Goal: Task Accomplishment & Management: Use online tool/utility

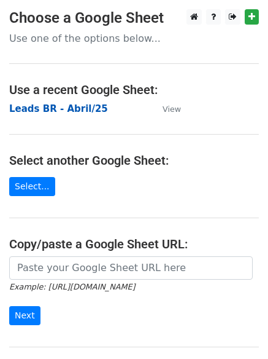
click at [80, 108] on strong "Leads BR - Abril/25" at bounding box center [58, 108] width 99 height 11
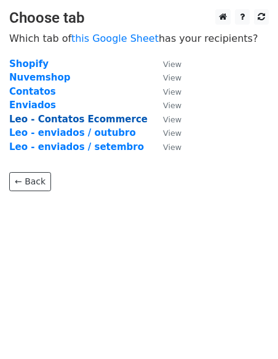
click at [118, 117] on strong "Leo - Contatos Ecommerce" at bounding box center [78, 119] width 138 height 11
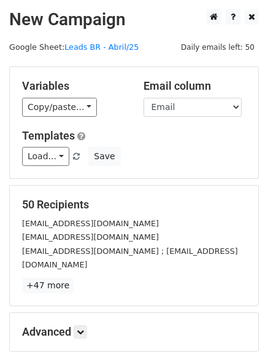
scroll to position [61, 0]
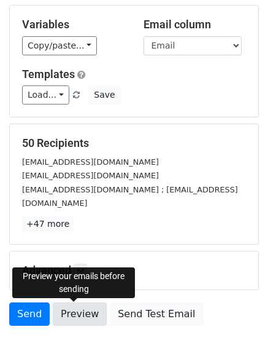
click at [80, 313] on link "Preview" at bounding box center [80, 313] width 54 height 23
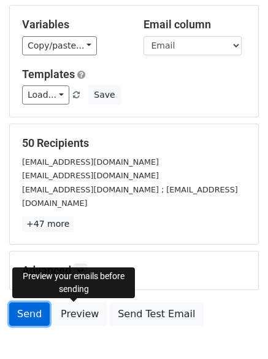
click at [25, 311] on link "Send" at bounding box center [29, 313] width 41 height 23
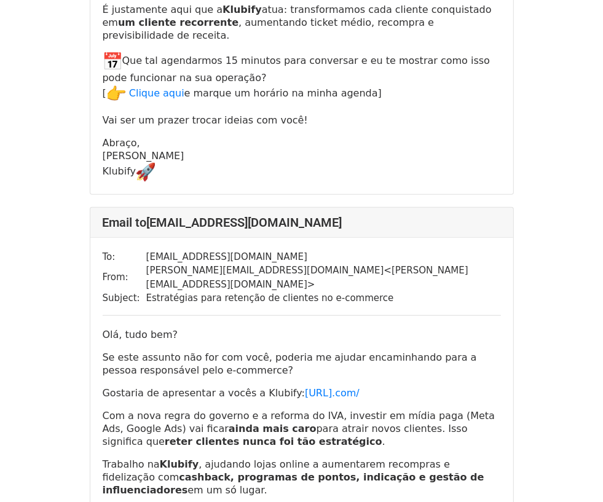
scroll to position [538, 0]
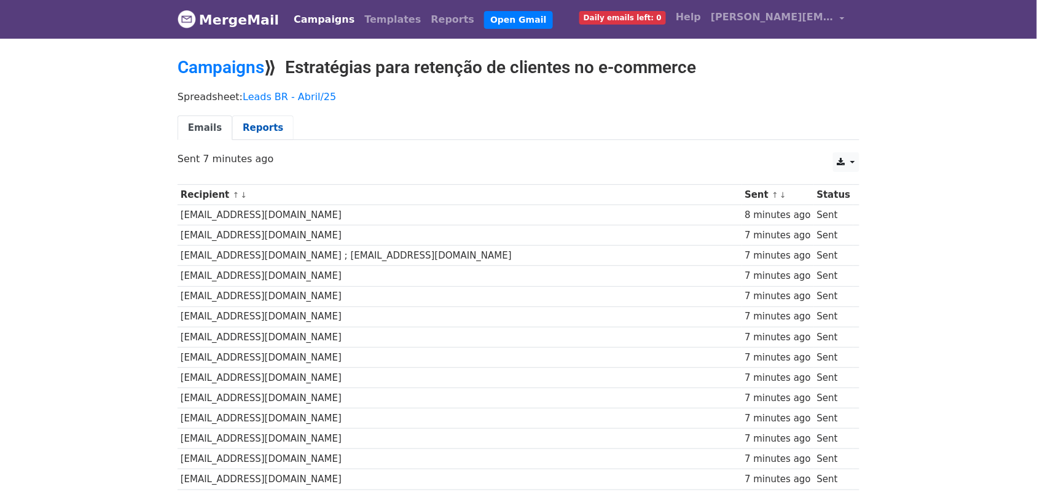
click at [262, 127] on link "Reports" at bounding box center [262, 128] width 61 height 25
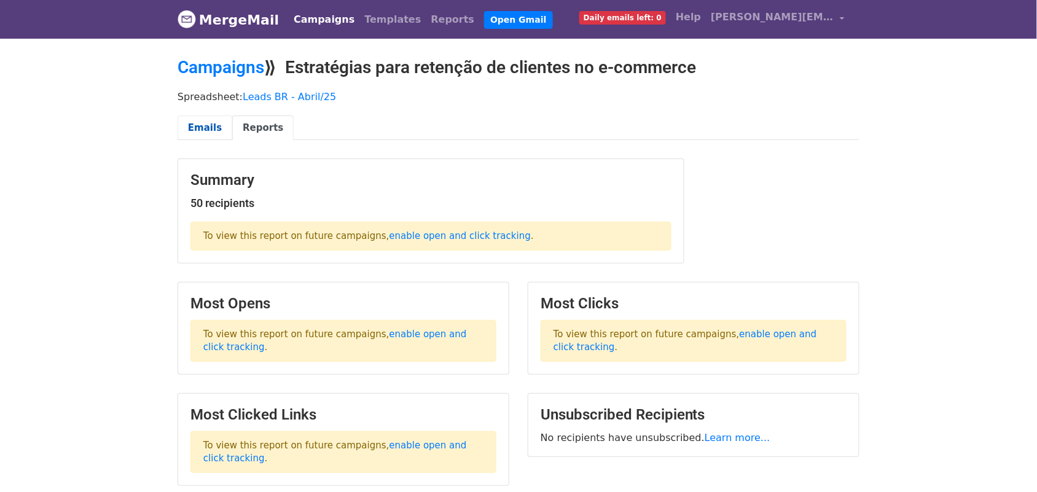
click at [203, 123] on link "Emails" at bounding box center [205, 128] width 55 height 25
